Goal: Find contact information

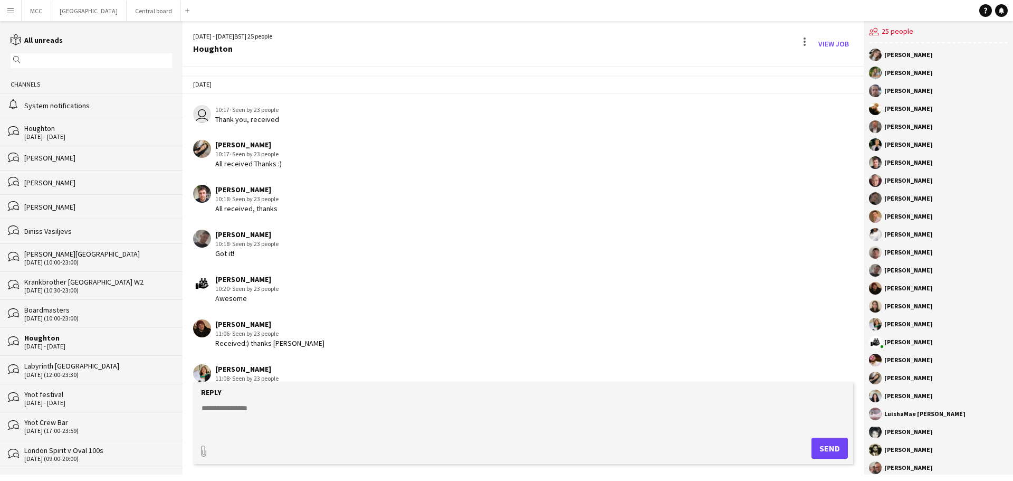
scroll to position [1229, 0]
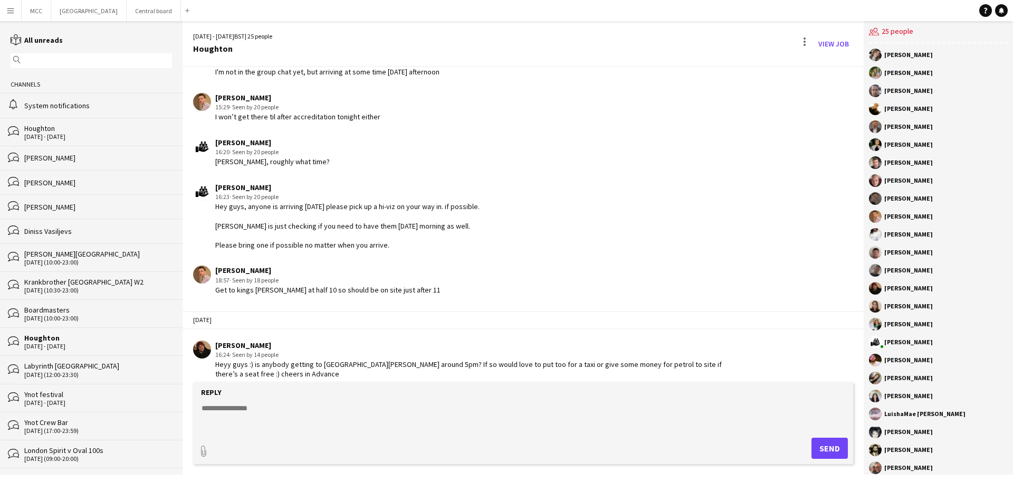
click at [14, 7] on app-icon "Menu" at bounding box center [10, 10] width 8 height 8
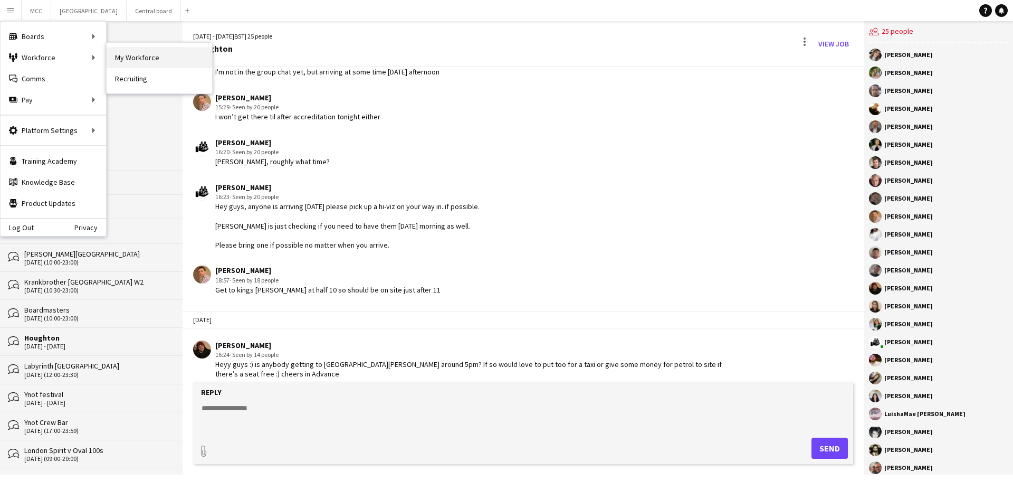
click at [134, 56] on link "My Workforce" at bounding box center [160, 57] width 106 height 21
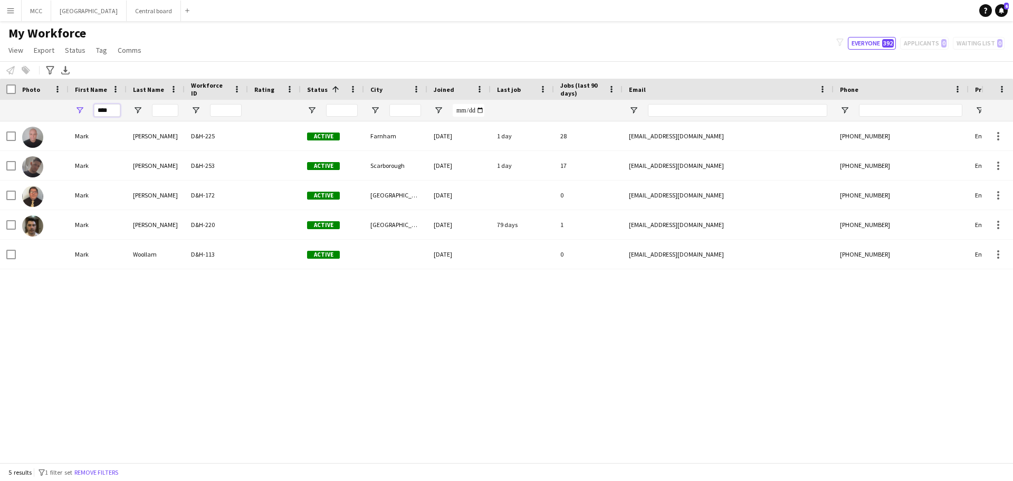
drag, startPoint x: 120, startPoint y: 112, endPoint x: 81, endPoint y: 112, distance: 38.5
click at [81, 112] on div "****" at bounding box center [98, 110] width 58 height 21
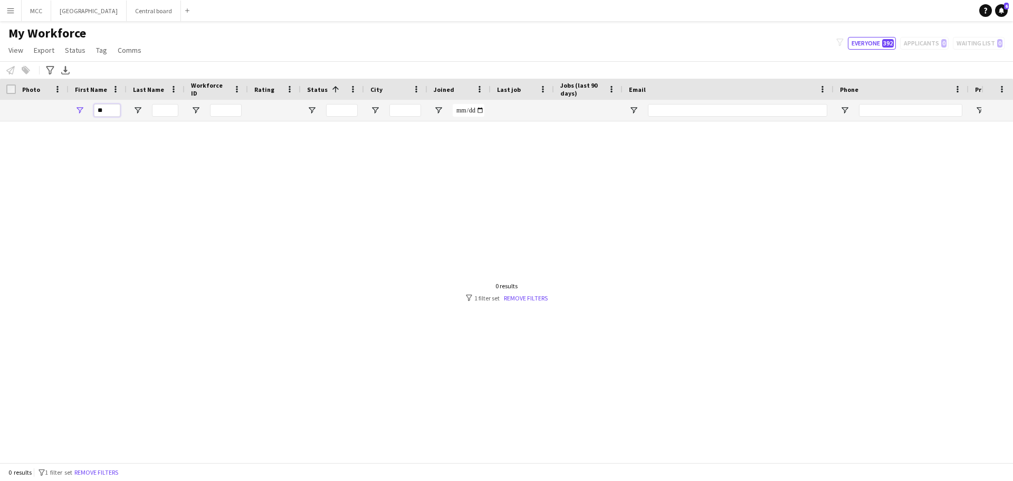
type input "*"
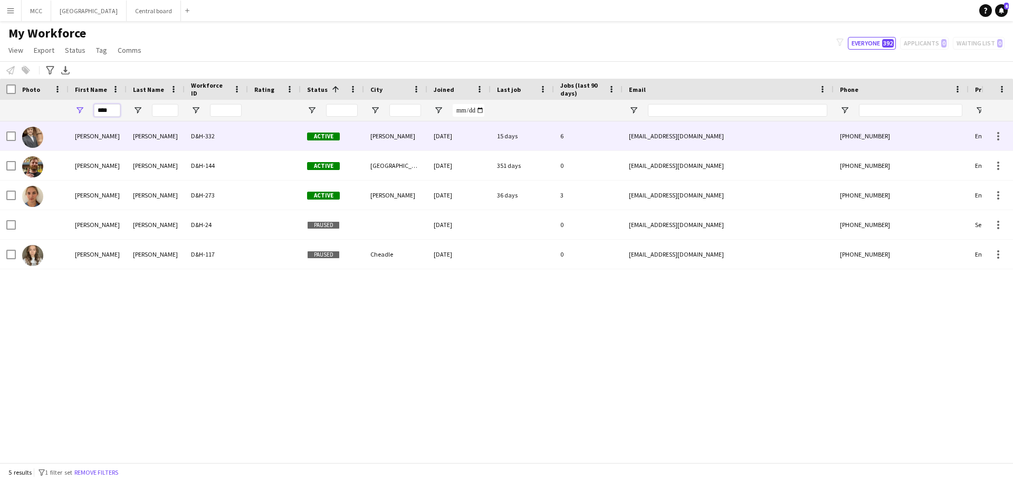
type input "****"
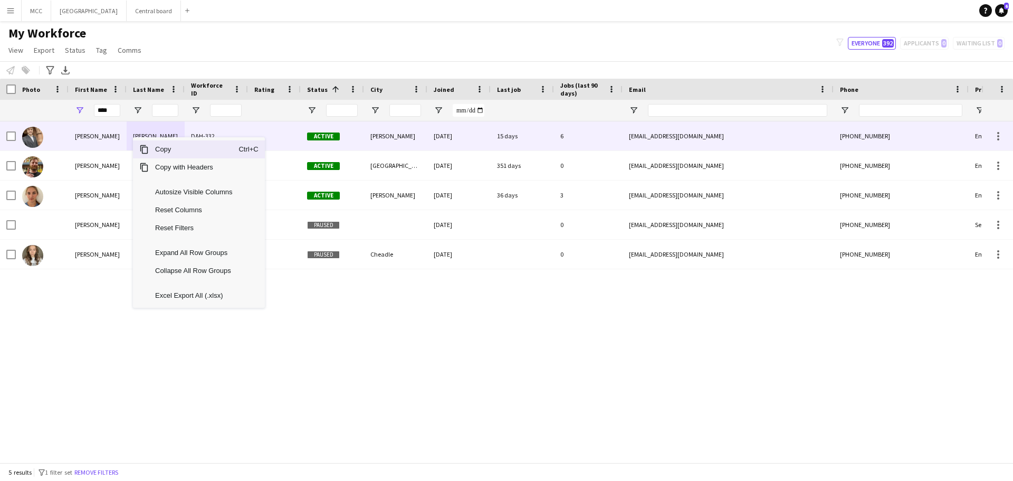
click at [727, 142] on div "[EMAIL_ADDRESS][DOMAIN_NAME]" at bounding box center [728, 135] width 211 height 29
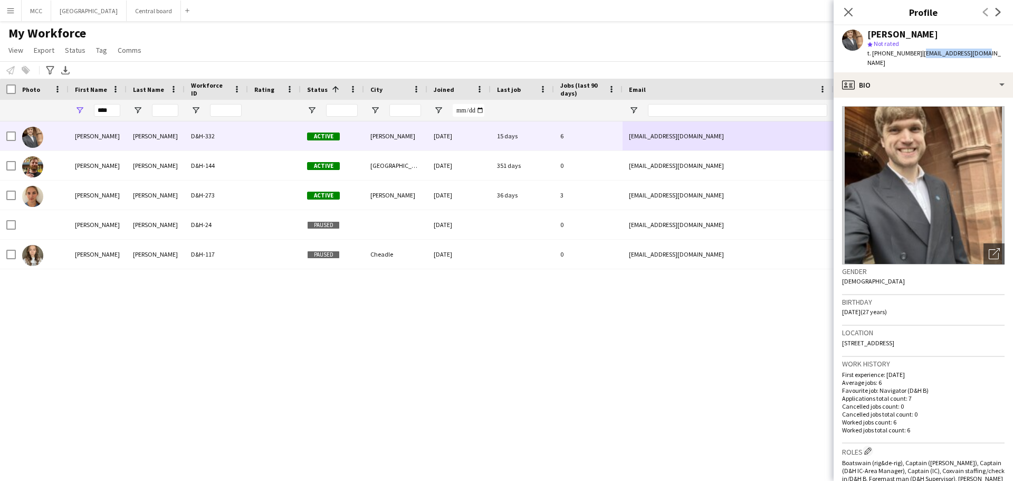
drag, startPoint x: 981, startPoint y: 52, endPoint x: 918, endPoint y: 54, distance: 63.4
click at [918, 54] on div "[PERSON_NAME] star Not rated t. [PHONE_NUMBER] | [EMAIL_ADDRESS][DOMAIN_NAME]" at bounding box center [923, 48] width 179 height 47
copy span "[EMAIL_ADDRESS][DOMAIN_NAME]"
